Goal: Find specific page/section: Find specific page/section

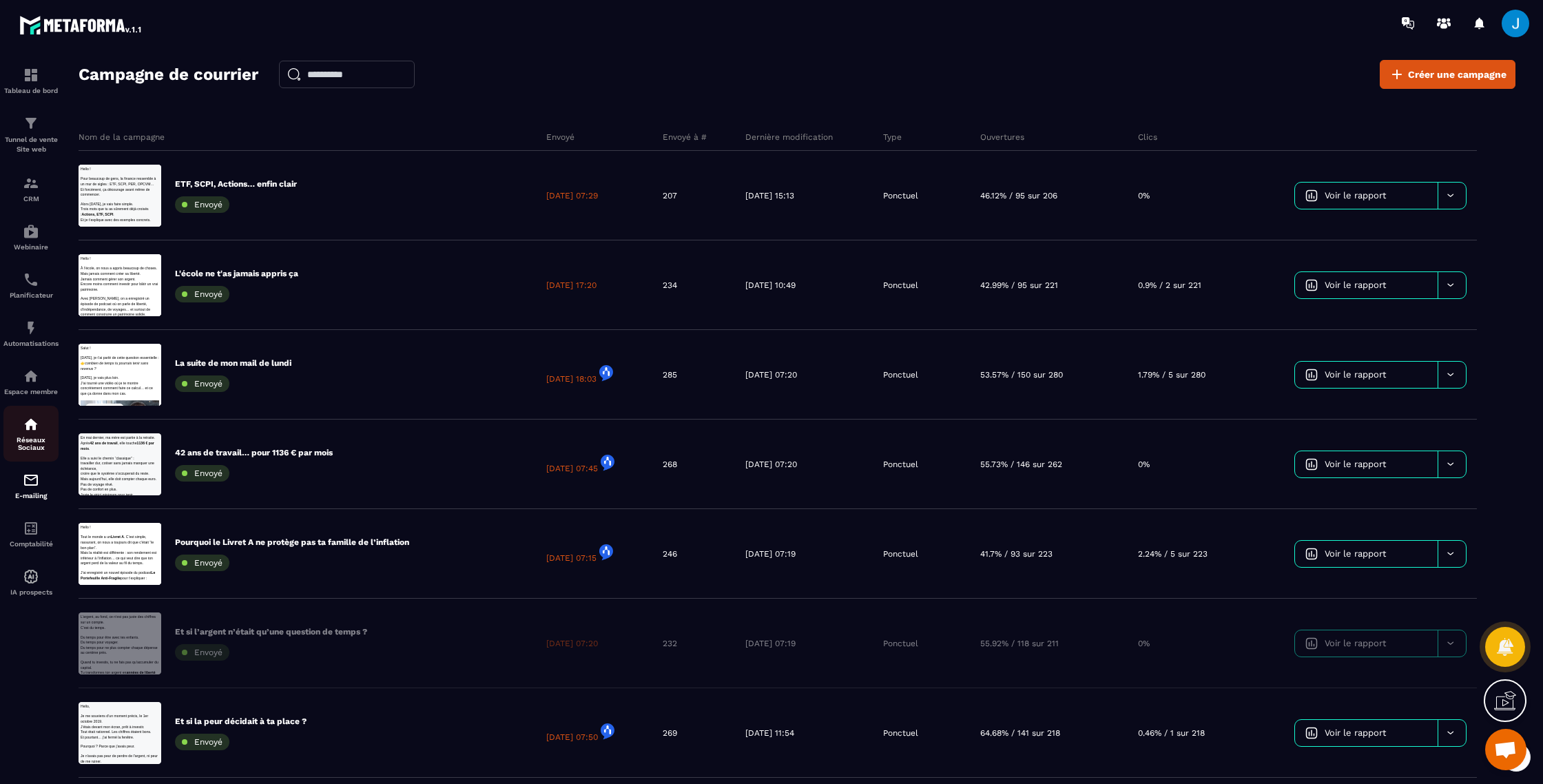
scroll to position [1644, 0]
click at [31, 442] on p "Réseaux Sociaux" at bounding box center [31, 443] width 55 height 15
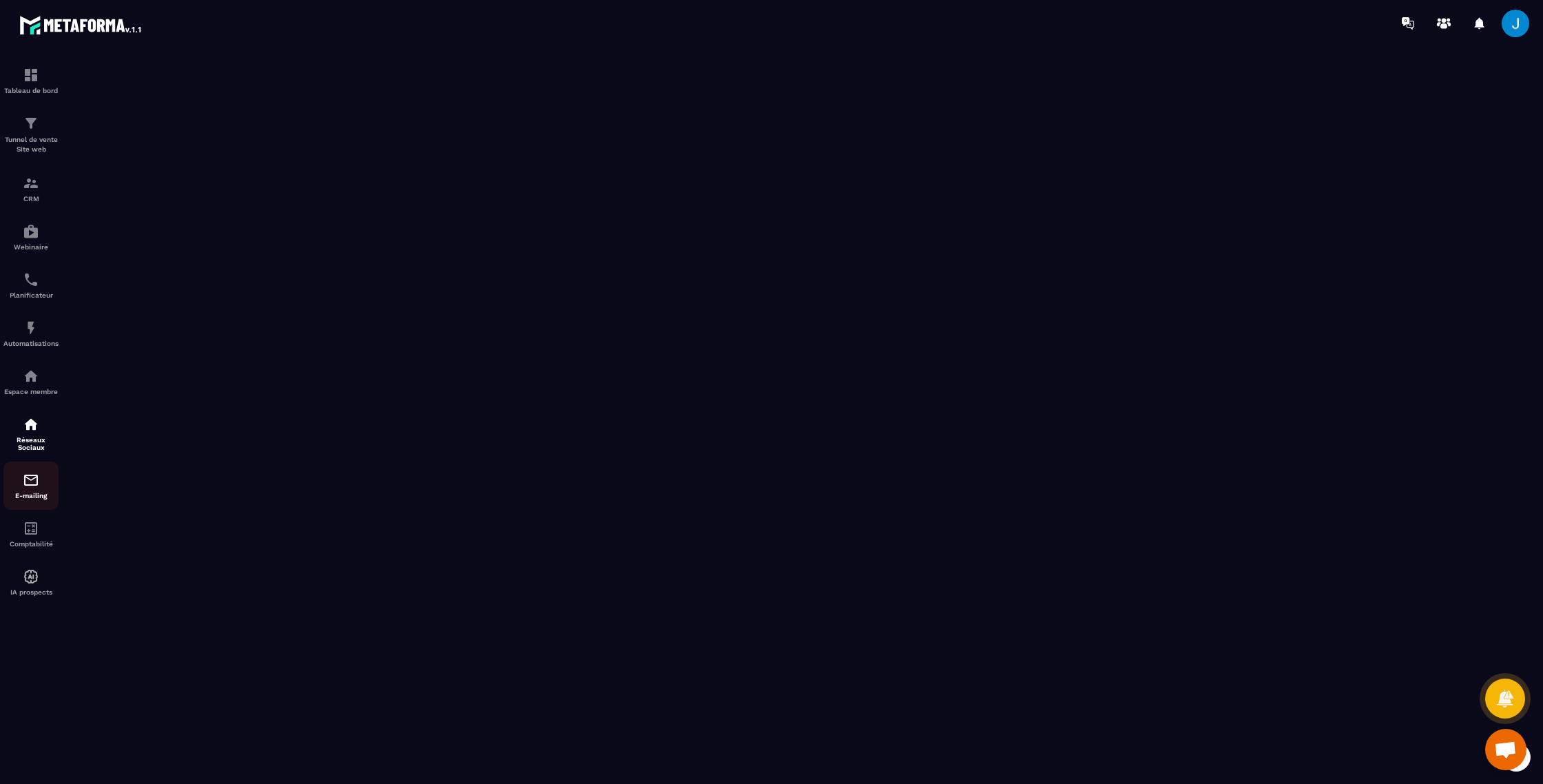
click at [33, 488] on img at bounding box center [31, 480] width 16 height 16
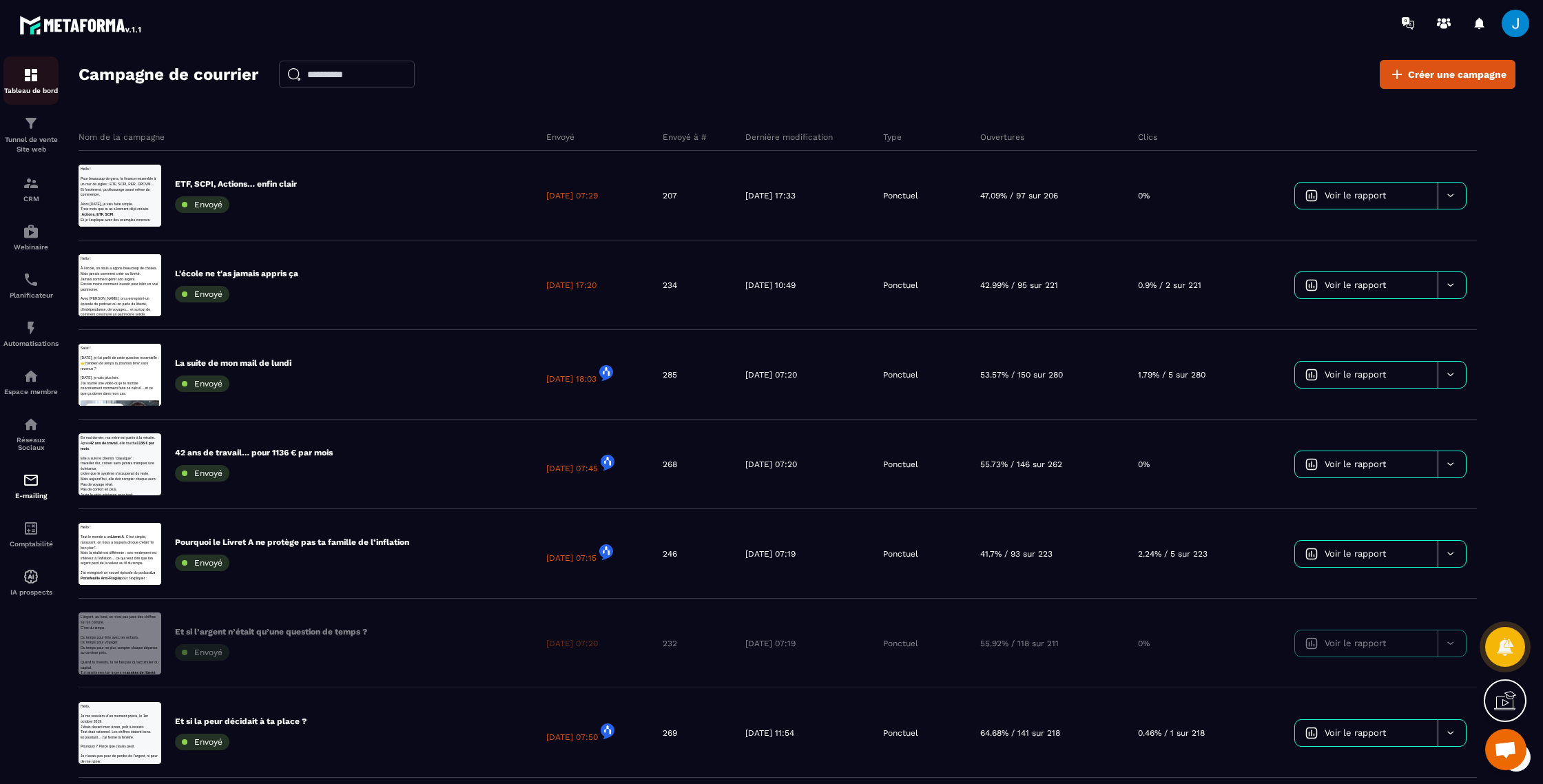
click at [26, 75] on img at bounding box center [31, 75] width 16 height 16
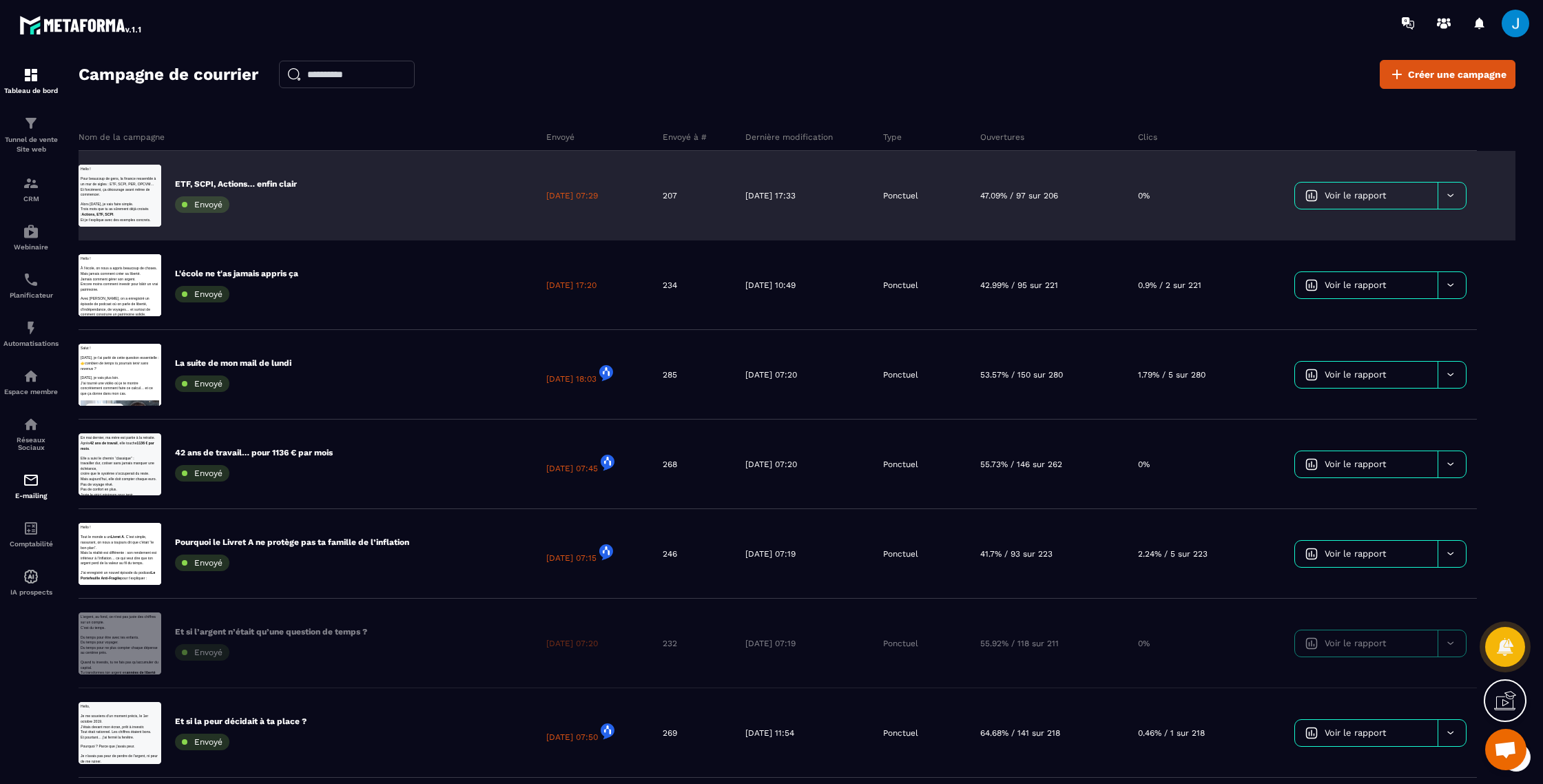
click at [849, 198] on div "[DATE] 17:33" at bounding box center [804, 195] width 138 height 89
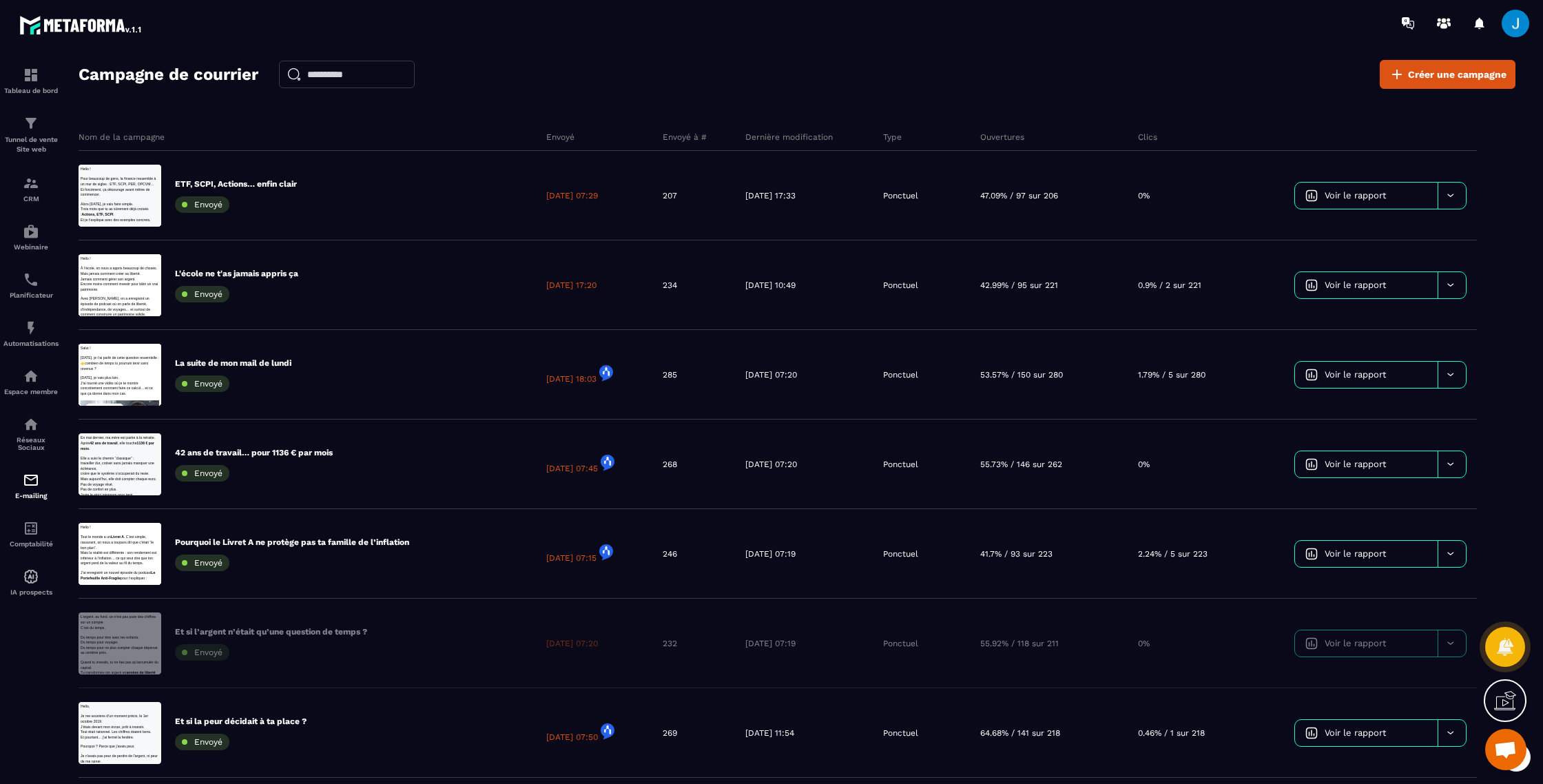
click at [285, 187] on p "ETF, SCPI, Actions… enfin clair" at bounding box center [235, 184] width 122 height 11
click at [1342, 191] on span "Voir le rapport" at bounding box center [1356, 195] width 61 height 10
click at [1390, 197] on link "Voir le rapport" at bounding box center [1366, 196] width 142 height 26
click at [1458, 194] on div at bounding box center [1451, 196] width 28 height 26
click at [1542, 341] on section "Tableau de bord Tunnel de vente Site web CRM Webinaire Planificateur Automatisa…" at bounding box center [772, 434] width 1543 height 777
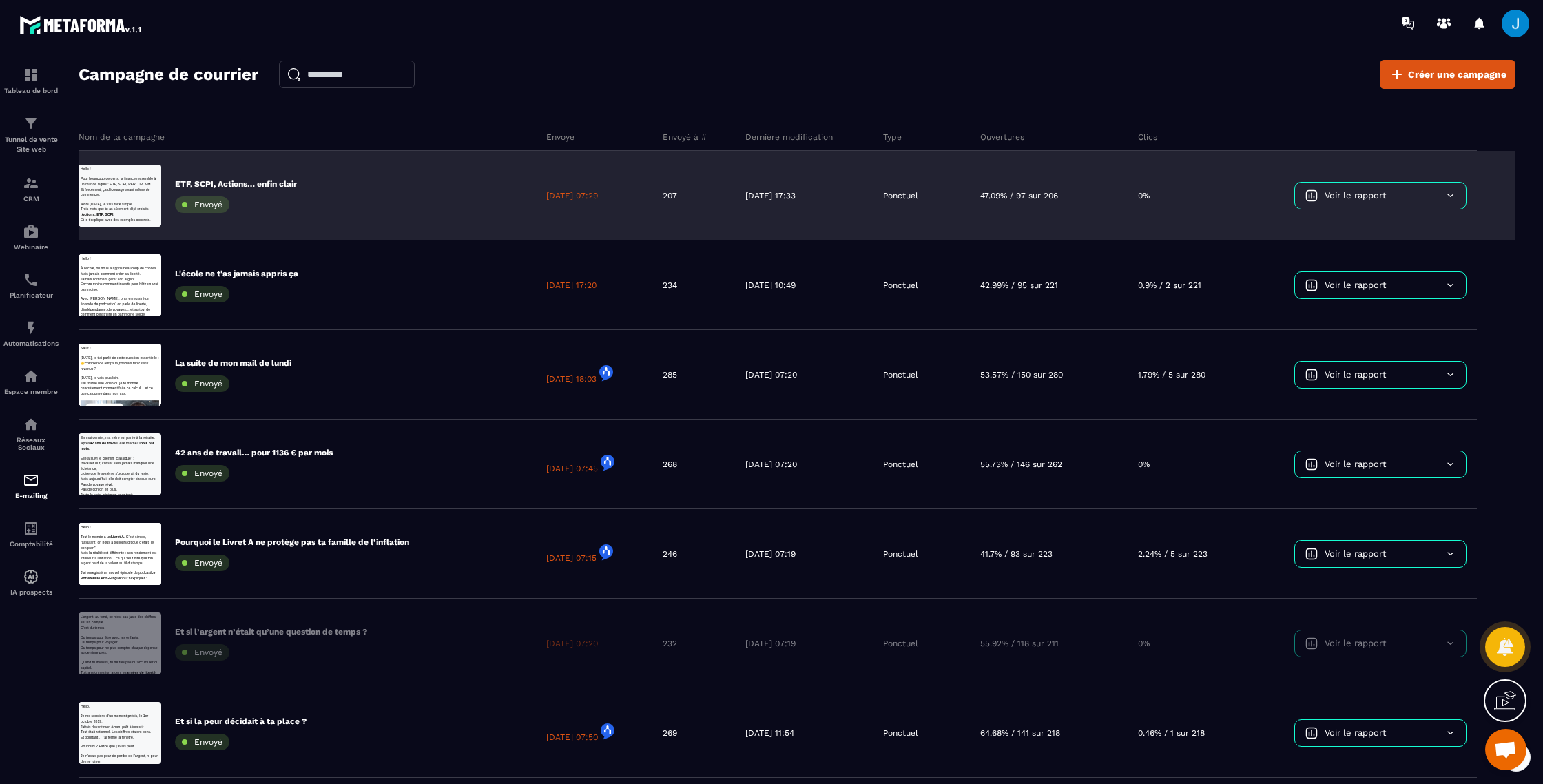
click at [1333, 184] on link "Voir le rapport" at bounding box center [1366, 196] width 142 height 26
click at [1331, 192] on span "Voir le rapport" at bounding box center [1356, 195] width 61 height 10
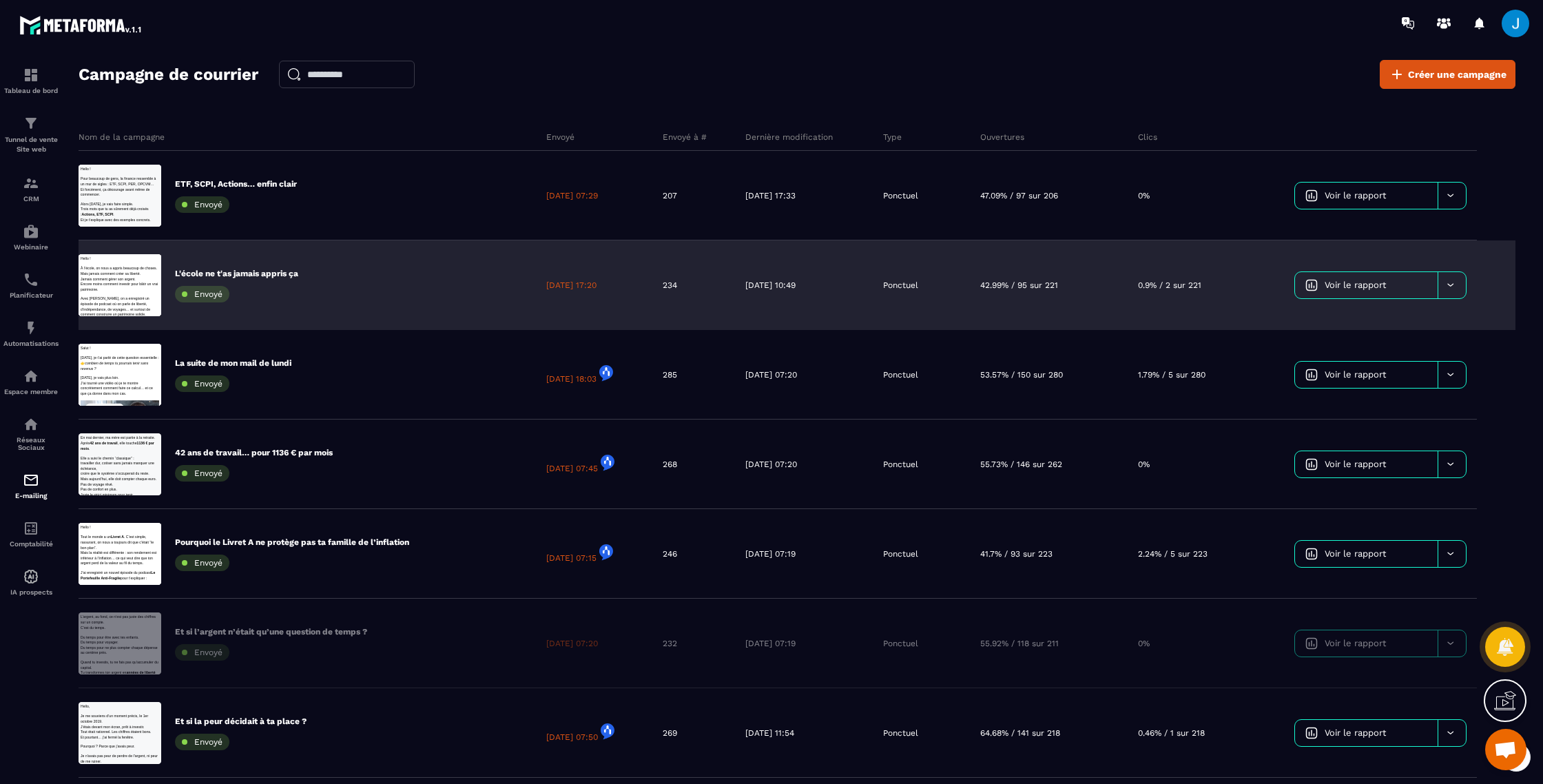
click at [1378, 285] on span "Voir le rapport" at bounding box center [1356, 284] width 61 height 10
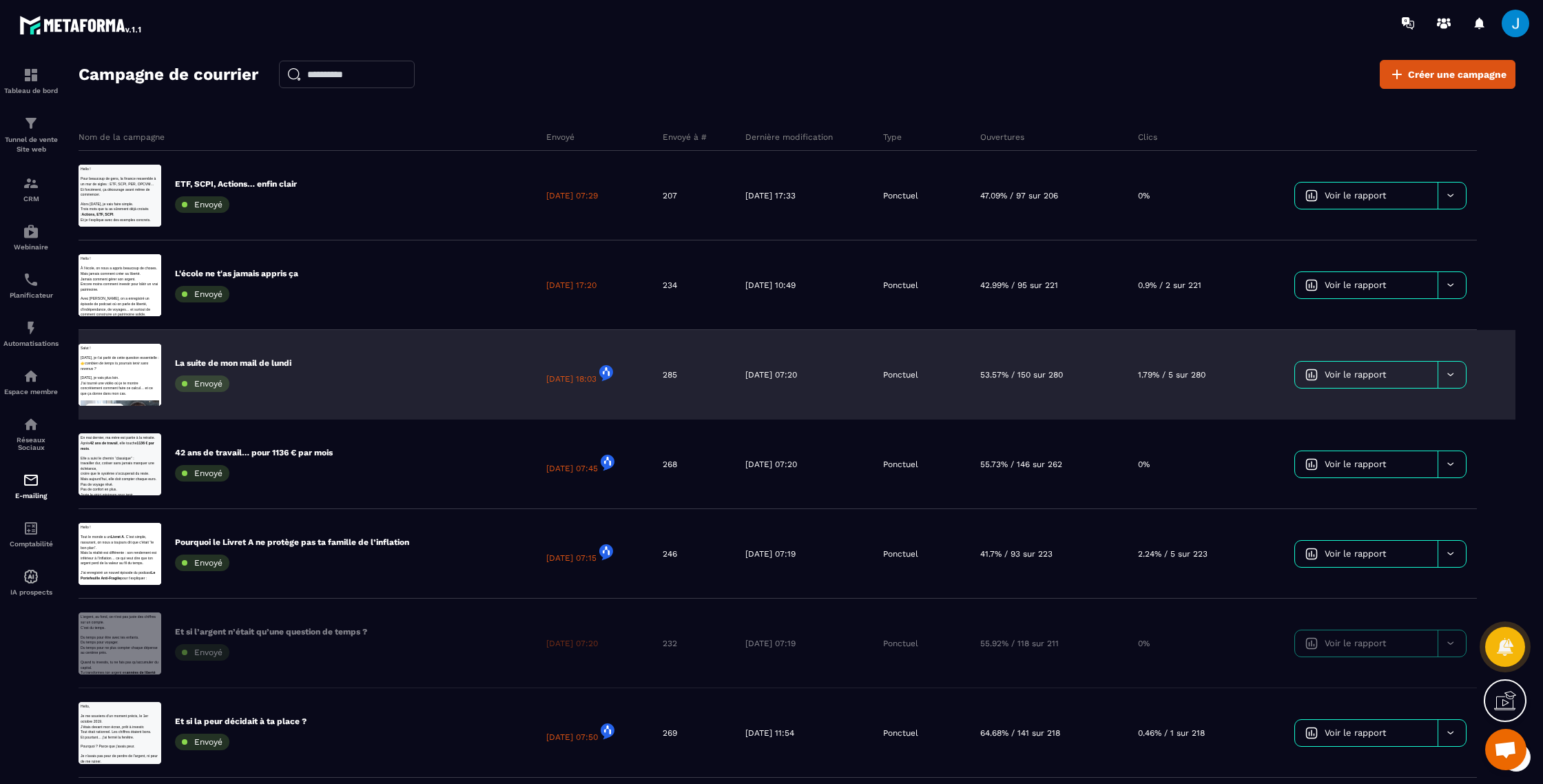
click at [1368, 371] on span "Voir le rapport" at bounding box center [1356, 374] width 61 height 10
